Goal: Task Accomplishment & Management: Use online tool/utility

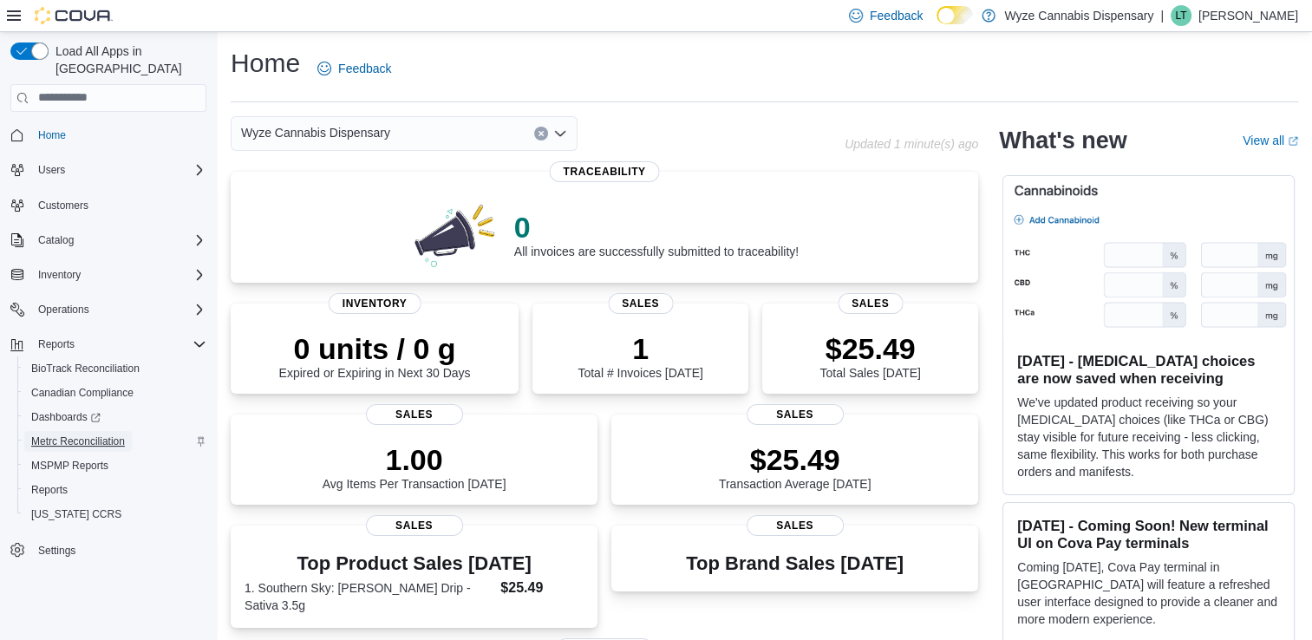
click at [128, 431] on link "Metrc Reconciliation" at bounding box center [78, 441] width 108 height 21
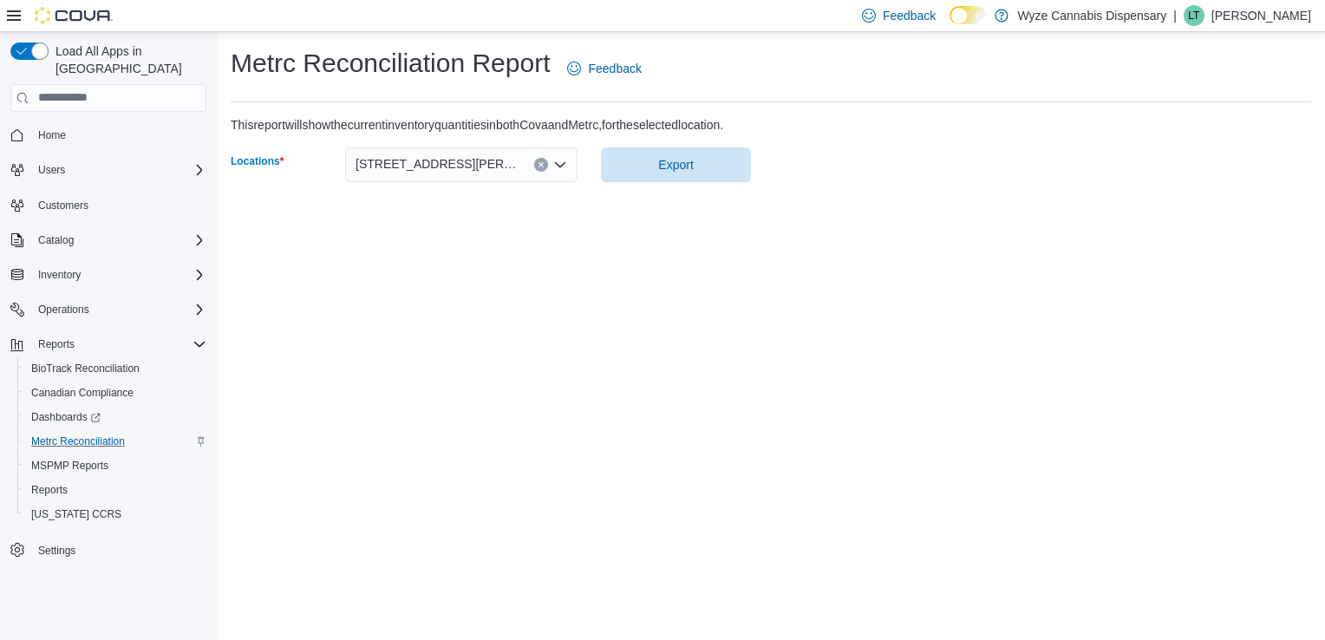
click at [427, 172] on span "[STREET_ADDRESS][PERSON_NAME]" at bounding box center [435, 163] width 161 height 21
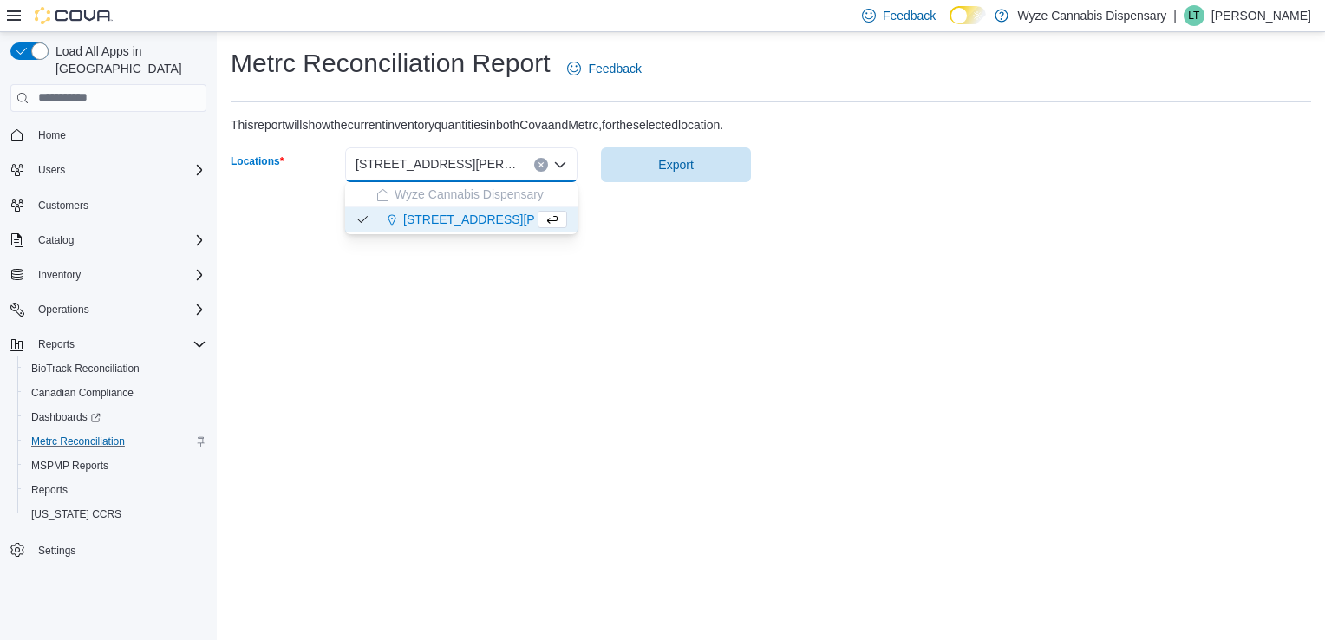
click at [421, 222] on span "[STREET_ADDRESS][PERSON_NAME]" at bounding box center [513, 219] width 220 height 17
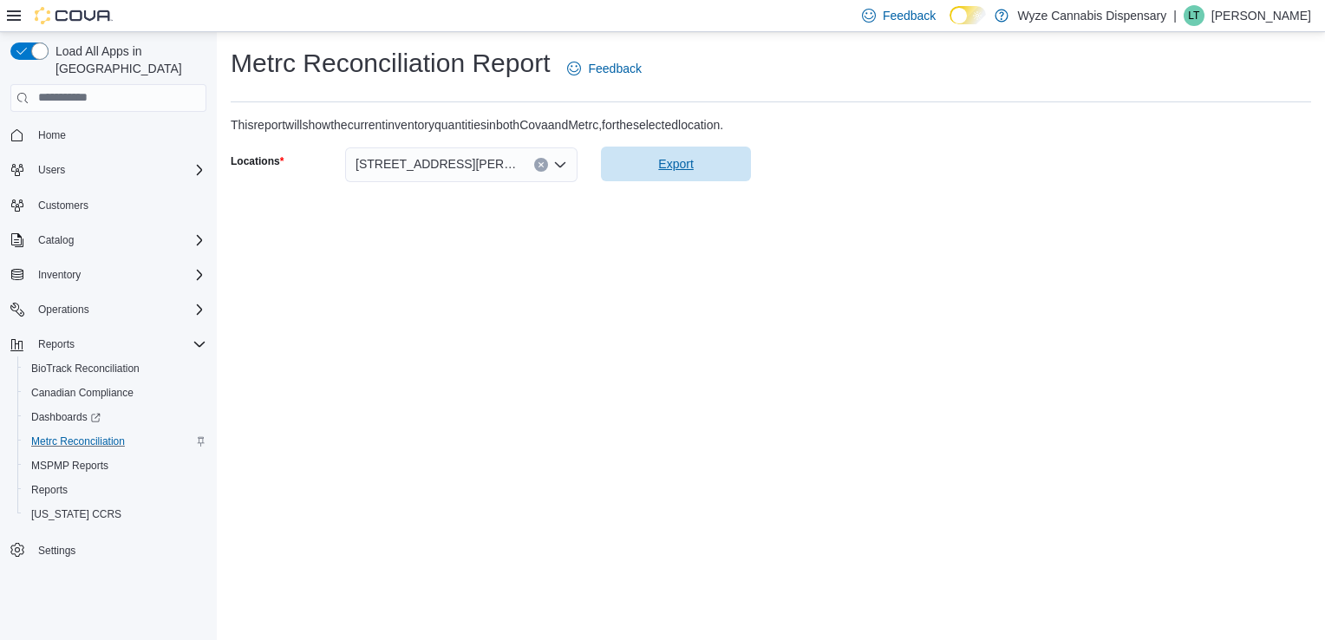
click at [661, 173] on span "Export" at bounding box center [675, 164] width 129 height 35
click at [1221, 296] on div "Metrc Reconciliation Report Feedback This report will show the current inventor…" at bounding box center [771, 336] width 1108 height 608
click at [199, 299] on div "Operations" at bounding box center [118, 309] width 175 height 21
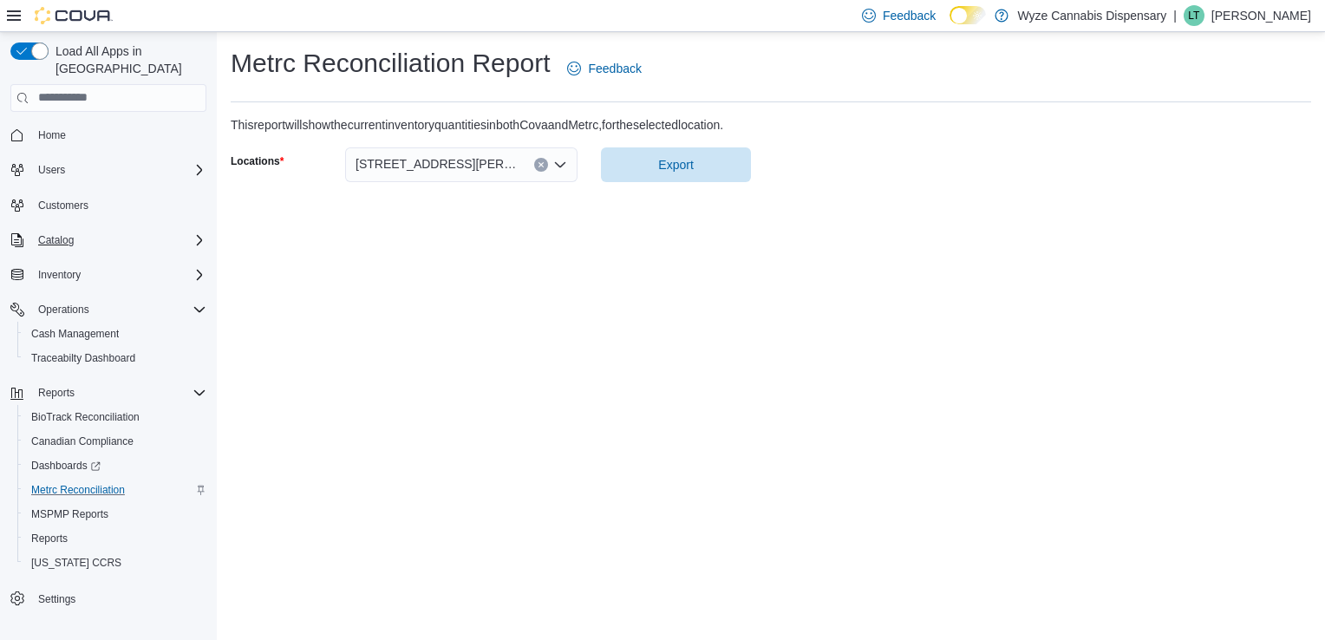
click at [192, 233] on icon "Complex example" at bounding box center [199, 240] width 14 height 14
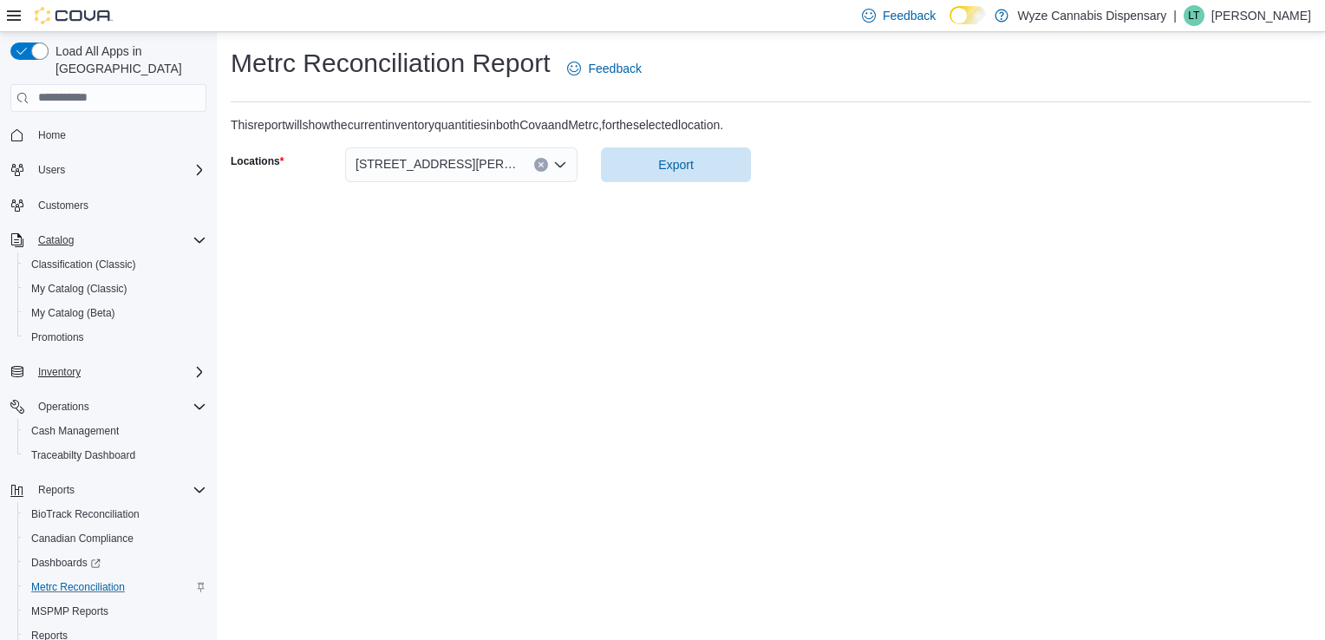
click at [197, 365] on icon "Complex example" at bounding box center [199, 372] width 14 height 14
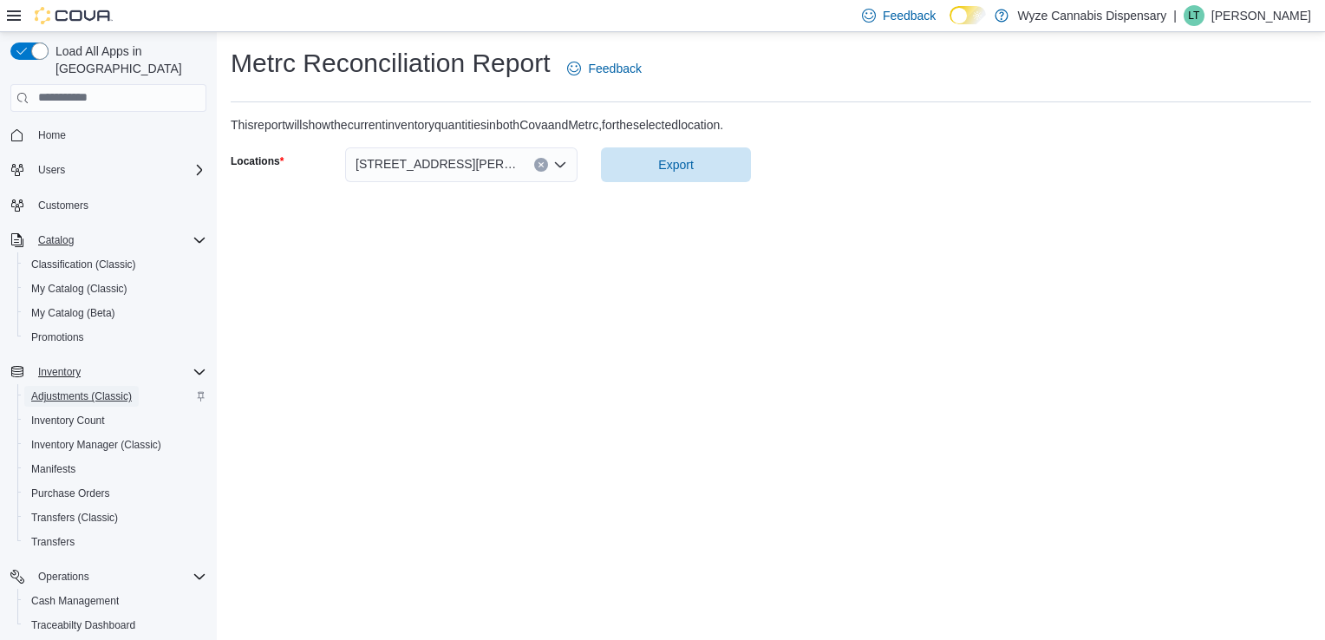
click at [102, 389] on span "Adjustments (Classic)" at bounding box center [81, 396] width 101 height 14
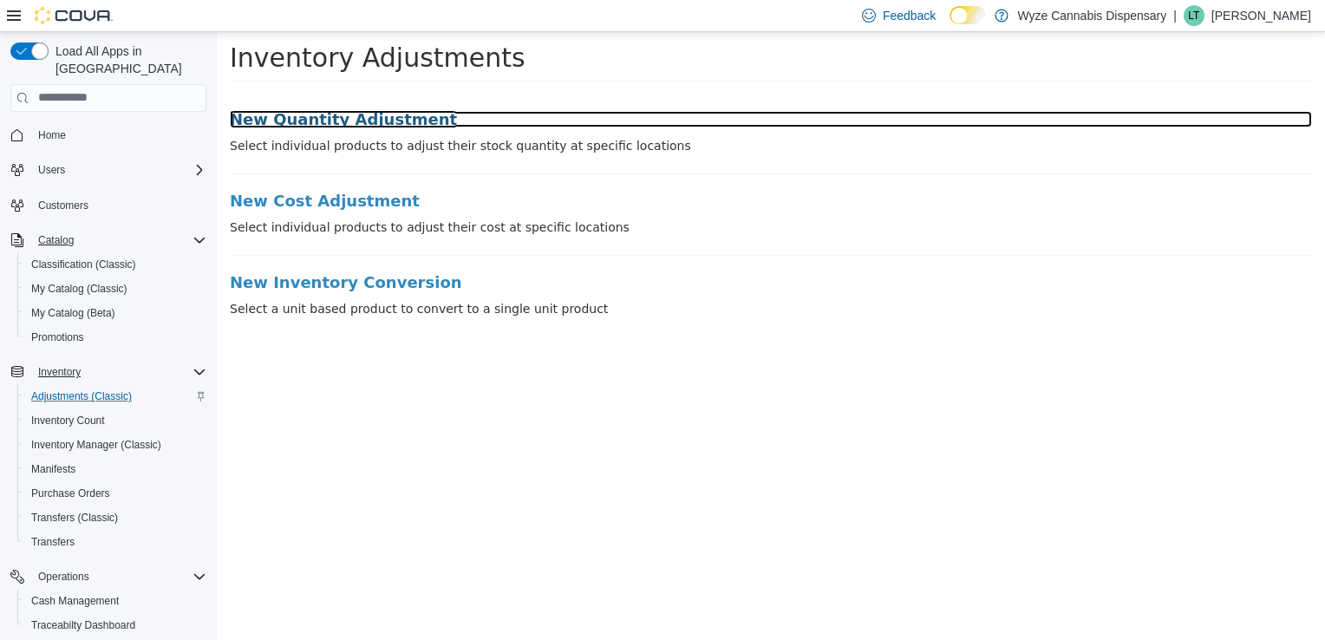
click at [368, 119] on h3 "New Quantity Adjustment" at bounding box center [771, 118] width 1082 height 17
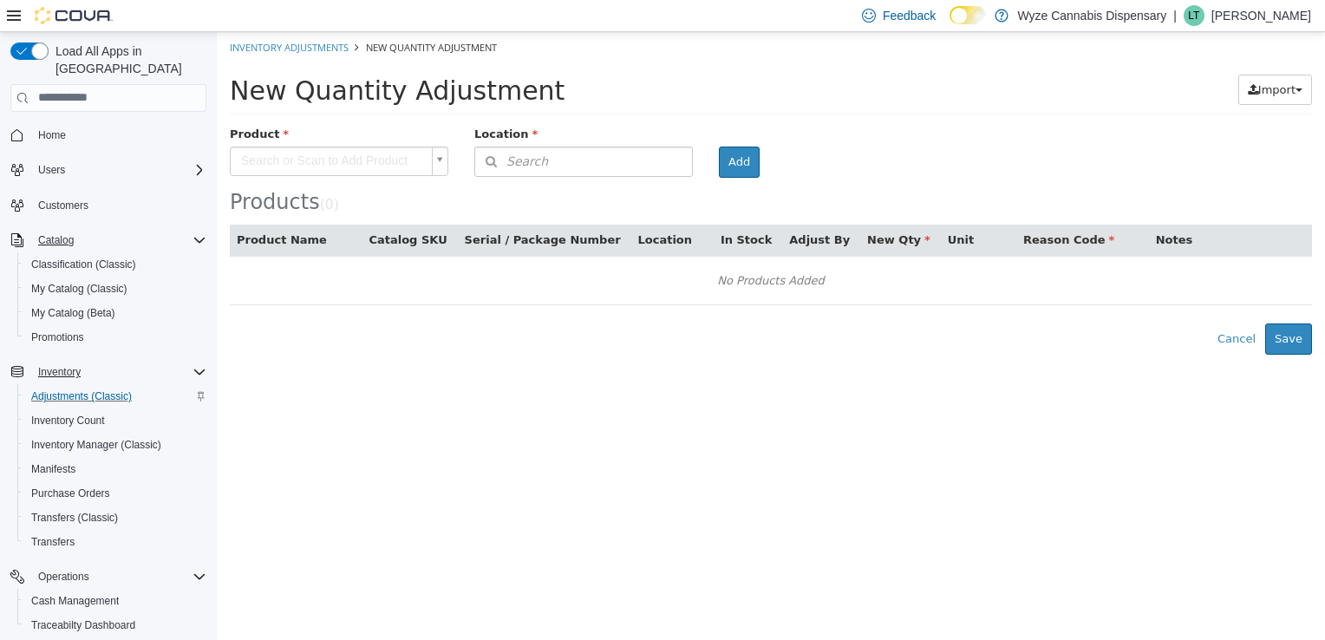
click at [205, 218] on div "Load All Apps in New Hub Home Users Customers Catalog Classification (Classic) …" at bounding box center [108, 364] width 210 height 656
click at [195, 233] on icon "Complex example" at bounding box center [199, 240] width 14 height 14
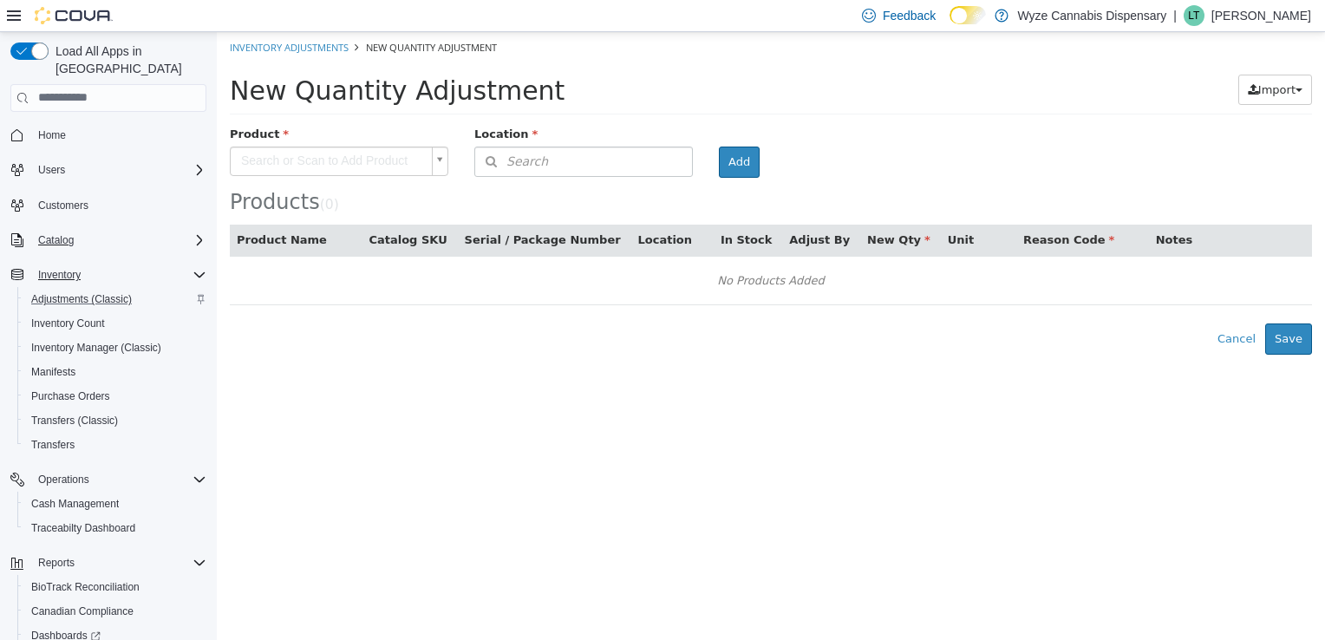
click at [1319, 354] on html "× Inventory Adjustments New Quantity Adjustment New Quantity Adjustment Import …" at bounding box center [771, 192] width 1108 height 323
drag, startPoint x: 1130, startPoint y: 468, endPoint x: 1296, endPoint y: 527, distance: 176.6
click at [1296, 354] on html "× Inventory Adjustments New Quantity Adjustment New Quantity Adjustment Import …" at bounding box center [771, 192] width 1108 height 323
click at [196, 268] on icon "Complex example" at bounding box center [199, 275] width 14 height 14
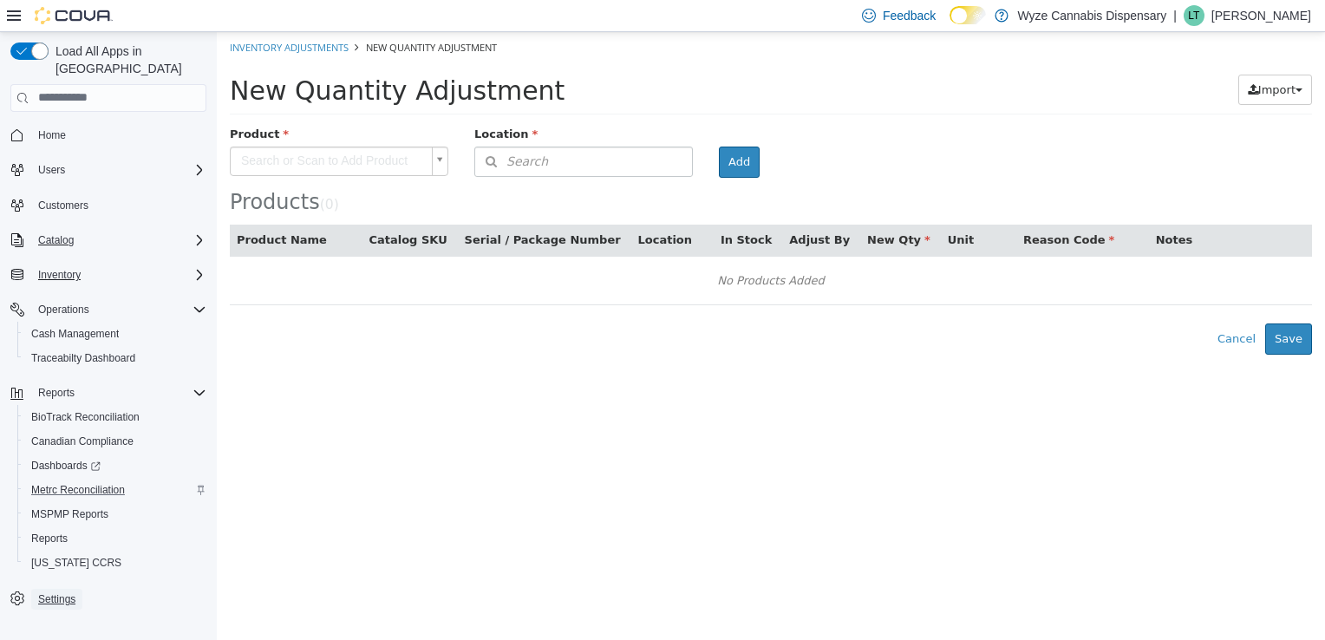
click at [49, 592] on span "Settings" at bounding box center [56, 599] width 37 height 14
